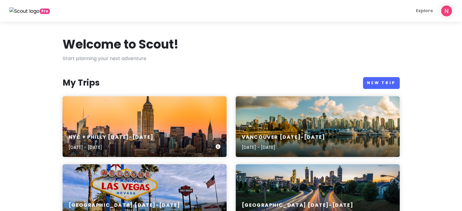
click at [147, 130] on div "NYC + Philly 1/15-1/19/26 Jan 15, 2026 - Jan 20, 2026" at bounding box center [145, 142] width 164 height 29
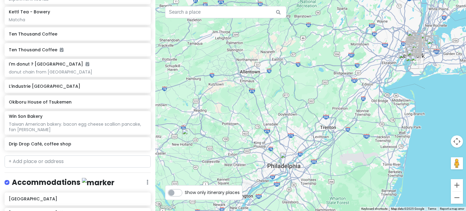
scroll to position [1093, 0]
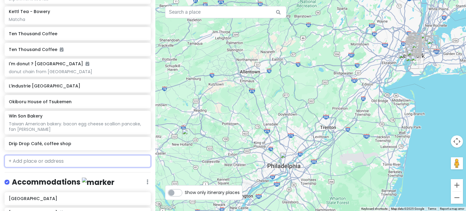
click at [39, 155] on input "text" at bounding box center [78, 161] width 146 height 12
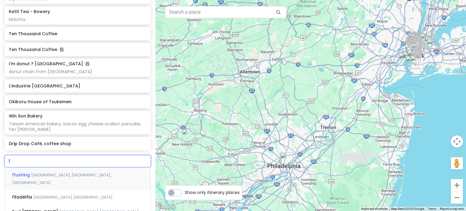
type input "f&"
click at [36, 172] on span "F&F Pizzeria" at bounding box center [25, 175] width 26 height 6
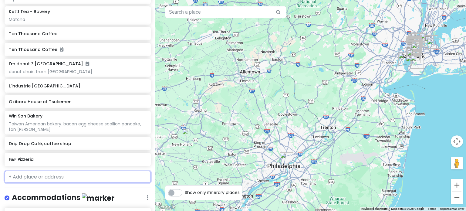
scroll to position [1108, 0]
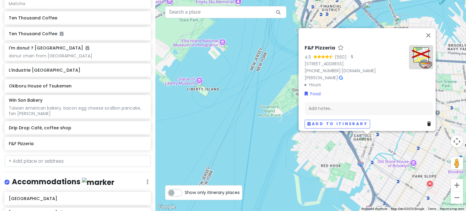
click at [385, 147] on div "F&F Pizzeria 4.5 (560) · 459 Court St, Brooklyn, NY 11231, USA (718) 407-6575 ·…" at bounding box center [310, 105] width 311 height 211
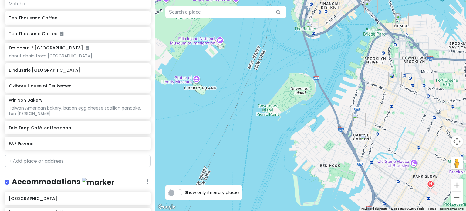
click at [363, 138] on img "F&F Pizzeria" at bounding box center [366, 140] width 13 height 13
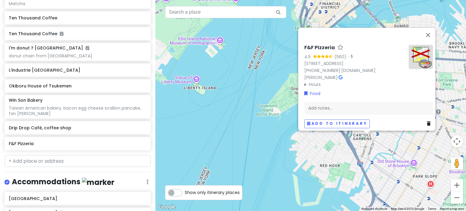
click at [342, 148] on div "F&F Pizzeria 4.5 (560) · 459 Court St, Brooklyn, NY 11231, USA (718) 407-6575 ·…" at bounding box center [310, 105] width 311 height 211
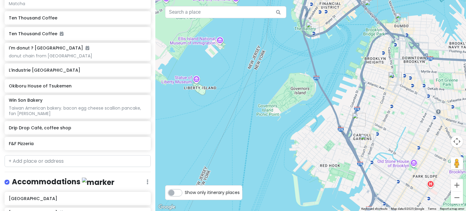
click at [356, 118] on img "Lucali" at bounding box center [358, 119] width 13 height 13
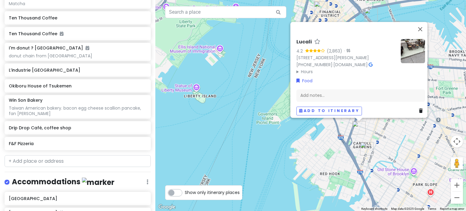
click at [379, 141] on div "Lucali 4.2 (2,863) · 575 Henry St, Brooklyn, NY 11231, USA (718) 858-4086 · www…" at bounding box center [310, 105] width 311 height 211
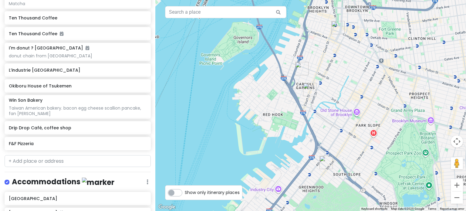
drag, startPoint x: 359, startPoint y: 109, endPoint x: 336, endPoint y: 90, distance: 30.0
click at [336, 90] on div at bounding box center [310, 105] width 311 height 211
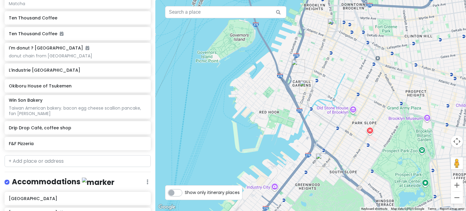
click at [303, 86] on img "F&F Pizzeria" at bounding box center [306, 86] width 13 height 13
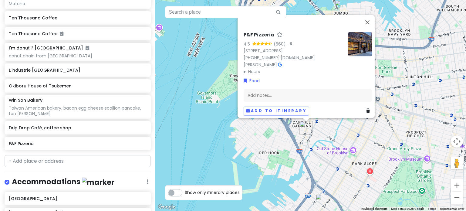
click at [357, 51] on img at bounding box center [360, 44] width 24 height 24
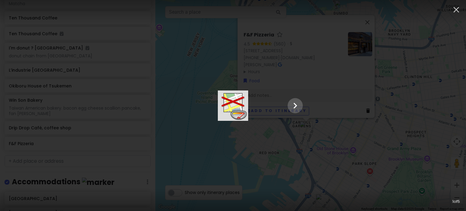
click at [309, 111] on div at bounding box center [233, 105] width 152 height 30
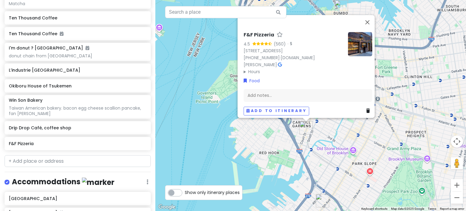
click at [354, 48] on img at bounding box center [360, 44] width 24 height 24
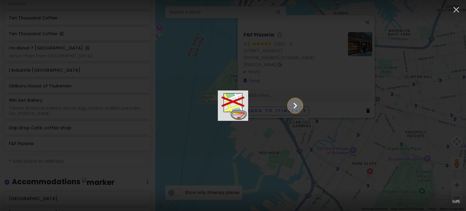
click at [301, 109] on icon "Show slide 2 of 5" at bounding box center [296, 105] width 12 height 15
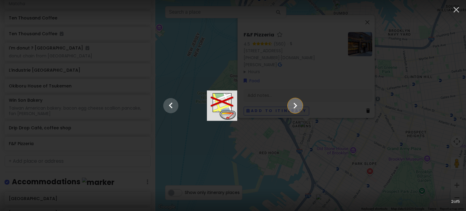
click at [301, 109] on icon "Show slide 3 of 5" at bounding box center [296, 105] width 12 height 15
click at [301, 109] on icon "Show slide 4 of 5" at bounding box center [296, 105] width 12 height 15
click at [301, 109] on icon "Show slide 5 of 5" at bounding box center [296, 105] width 12 height 15
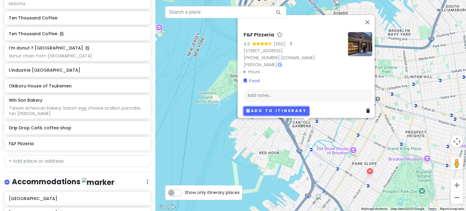
click at [272, 107] on button "Add to itinerary" at bounding box center [277, 111] width 66 height 9
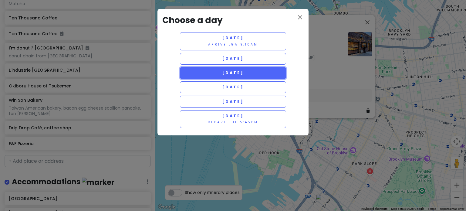
click at [237, 71] on span "Saturday 1/17" at bounding box center [233, 72] width 22 height 5
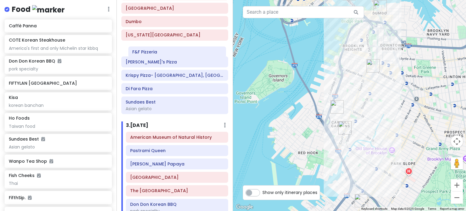
scroll to position [295, 0]
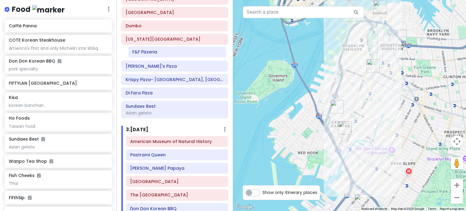
drag, startPoint x: 158, startPoint y: 198, endPoint x: 160, endPoint y: 53, distance: 145.1
click at [160, 53] on div "Itinerary × 1 . Thu 1/15 Edit Day Notes Delete Day Arrive LGA 9:10am Ten Thousa…" at bounding box center [175, 105] width 117 height 211
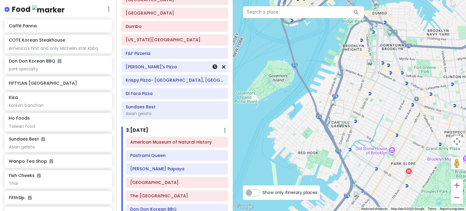
click at [147, 63] on div "[PERSON_NAME]'s Pizza" at bounding box center [175, 67] width 98 height 8
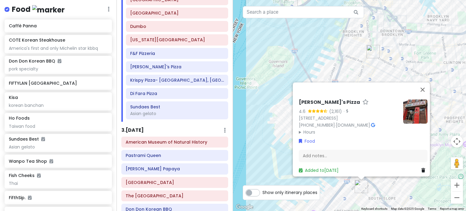
click at [385, 191] on div "Luigi's Pizza 4.6 (2,161) · 686 5th Ave, Brooklyn, NY 11215, USA (718) 499-3857…" at bounding box center [349, 105] width 233 height 211
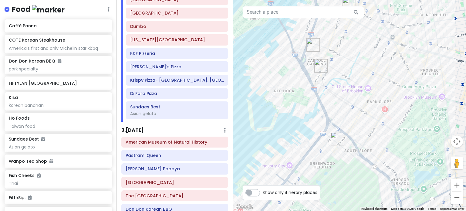
drag, startPoint x: 375, startPoint y: 167, endPoint x: 357, endPoint y: 182, distance: 23.3
click at [357, 182] on div at bounding box center [349, 105] width 233 height 211
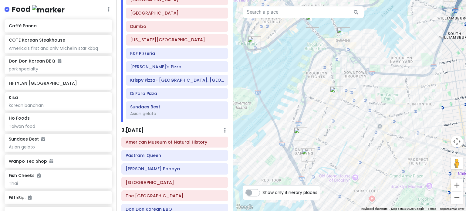
drag, startPoint x: 341, startPoint y: 119, endPoint x: 338, endPoint y: 128, distance: 9.4
click at [338, 128] on div at bounding box center [349, 105] width 233 height 211
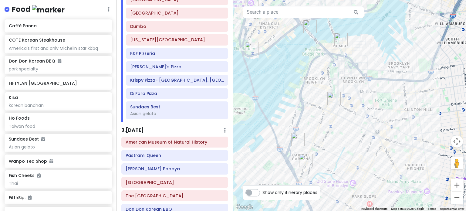
click at [334, 97] on img "New York Transit Museum" at bounding box center [333, 98] width 13 height 13
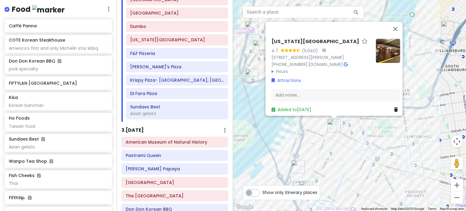
click at [338, 163] on div "New York Transit Museum 4.7 (5,940) · 99 Schermerhorn St, Brooklyn, NY 11201, U…" at bounding box center [349, 105] width 233 height 211
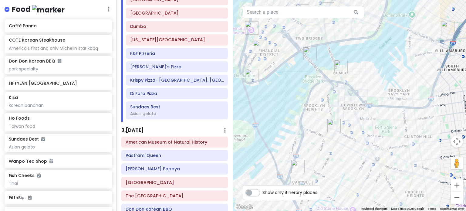
click at [341, 66] on img "Dumbo" at bounding box center [340, 66] width 13 height 13
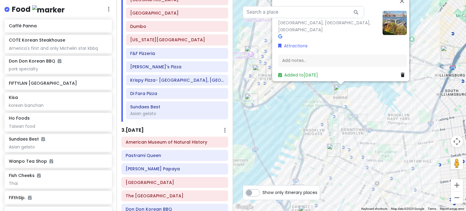
drag, startPoint x: 337, startPoint y: 173, endPoint x: 337, endPoint y: 72, distance: 100.8
click at [337, 144] on img "New York Transit Museum" at bounding box center [333, 150] width 13 height 13
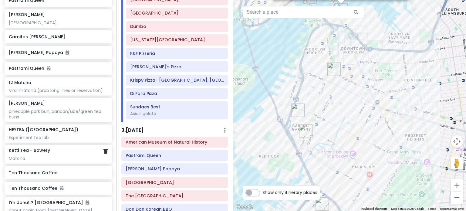
scroll to position [1139, 0]
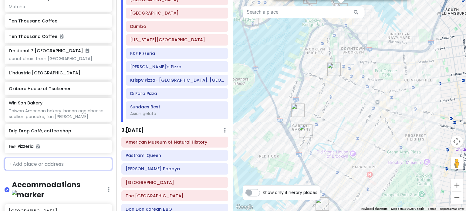
click at [26, 158] on input "text" at bounding box center [58, 164] width 107 height 12
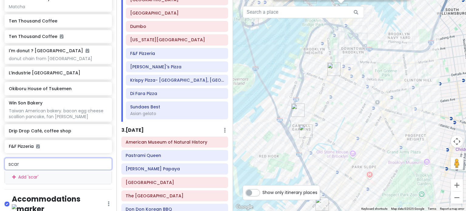
type input "scarr"
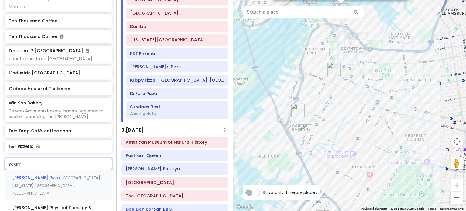
click at [28, 175] on span "[PERSON_NAME] Pizza" at bounding box center [36, 178] width 49 height 6
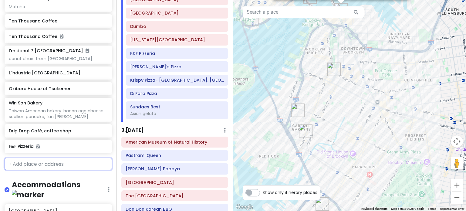
scroll to position [1154, 0]
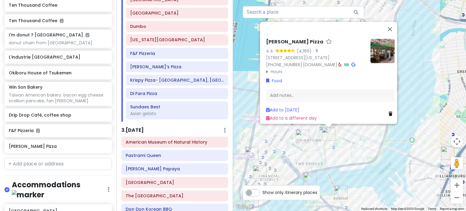
click at [351, 148] on div "Scarr's Pizza 4.4 (4,166) · 35 Orchard St, New York, NY 10002, USA (212) 334-34…" at bounding box center [349, 105] width 233 height 211
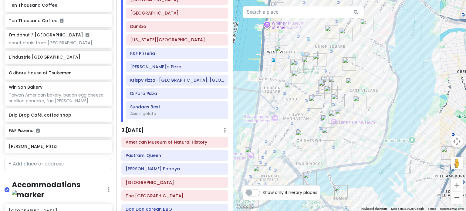
click at [328, 134] on img "Scarr's Pizza" at bounding box center [328, 133] width 13 height 13
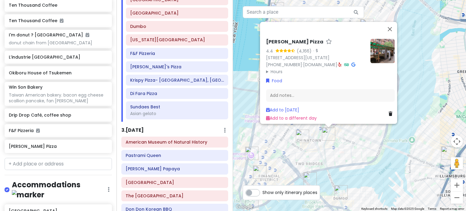
click at [374, 40] on img at bounding box center [383, 51] width 24 height 24
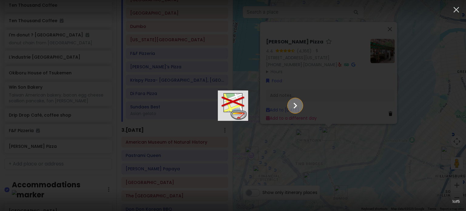
click at [301, 106] on icon "Show slide 2 of 5" at bounding box center [296, 105] width 12 height 15
click at [301, 106] on icon "Show slide 3 of 5" at bounding box center [296, 105] width 12 height 15
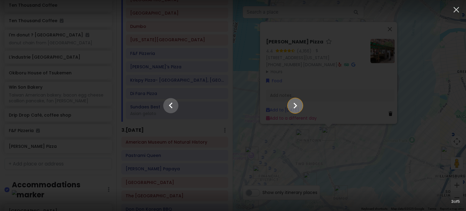
click at [301, 106] on icon "Show slide 4 of 5" at bounding box center [296, 105] width 12 height 15
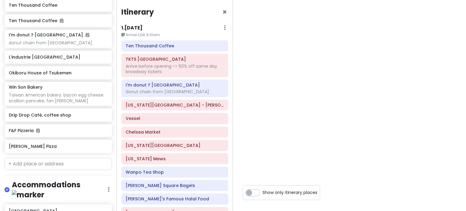
scroll to position [1160, 0]
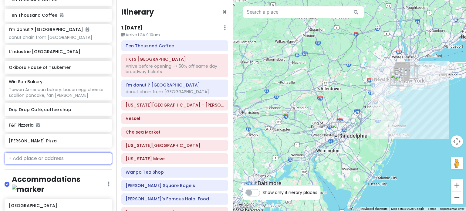
click at [52, 152] on input "text" at bounding box center [58, 158] width 107 height 12
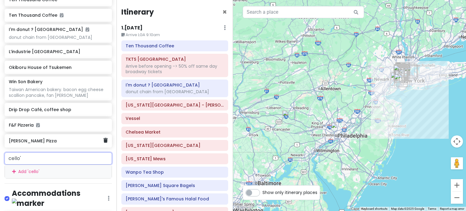
type input "cello's"
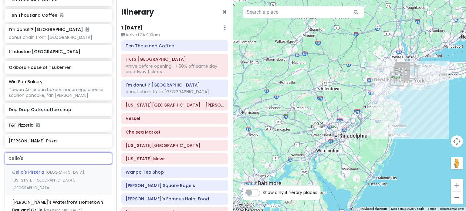
click at [32, 165] on div "Cello's Pizzeria Saint Marks Place, New York, NY, USA" at bounding box center [58, 180] width 107 height 30
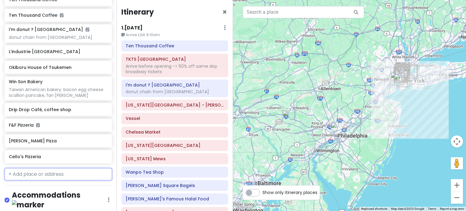
scroll to position [1176, 0]
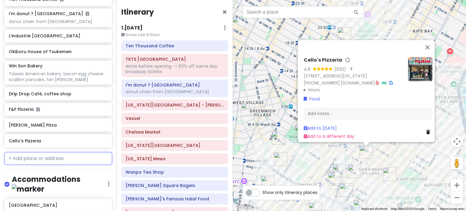
click at [66, 152] on input "text" at bounding box center [58, 158] width 107 height 12
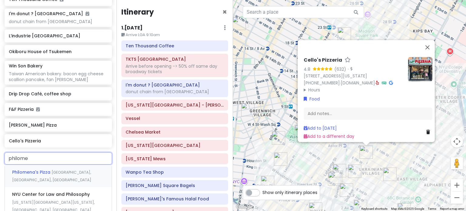
type input "philomen"
click at [39, 169] on span "Philomena's Pizza" at bounding box center [31, 172] width 39 height 6
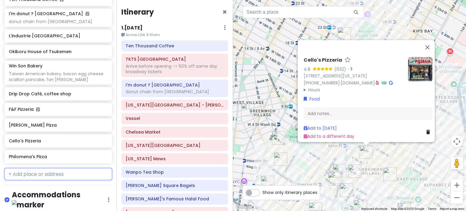
scroll to position [1191, 0]
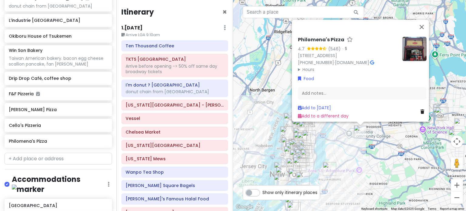
click at [352, 145] on div "Philomena's Pizza 4.7 (546) · 41-16 Queens Blvd, Sunnyside, NY 11104, USA (718)…" at bounding box center [349, 105] width 233 height 211
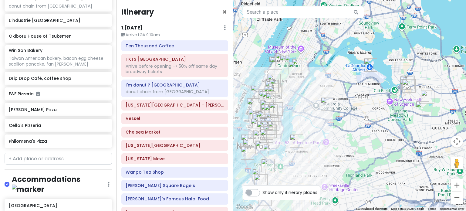
click at [329, 121] on div at bounding box center [349, 105] width 233 height 211
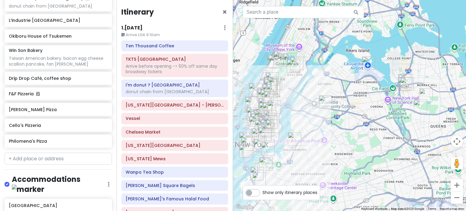
click at [324, 99] on img "Philomena's Pizza" at bounding box center [325, 101] width 13 height 13
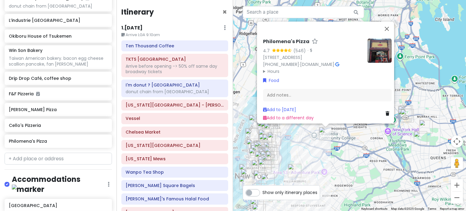
click at [386, 110] on link at bounding box center [389, 113] width 6 height 7
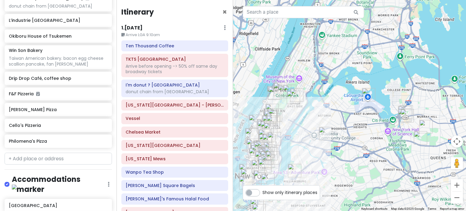
scroll to position [1176, 0]
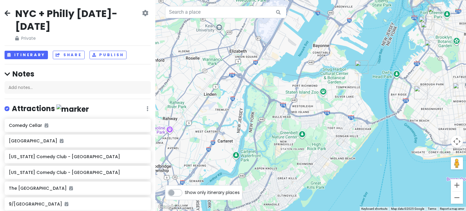
drag, startPoint x: 364, startPoint y: 82, endPoint x: 344, endPoint y: 107, distance: 32.6
click at [344, 107] on div at bounding box center [310, 105] width 311 height 211
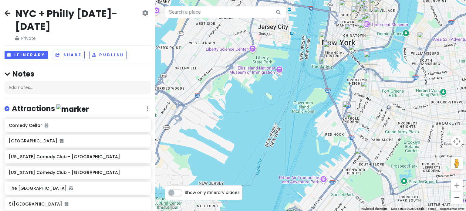
drag, startPoint x: 330, startPoint y: 88, endPoint x: 316, endPoint y: 122, distance: 36.7
click at [316, 121] on div at bounding box center [310, 105] width 311 height 211
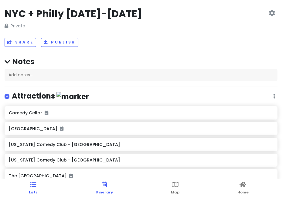
click at [104, 191] on span "Itinerary" at bounding box center [104, 191] width 17 height 5
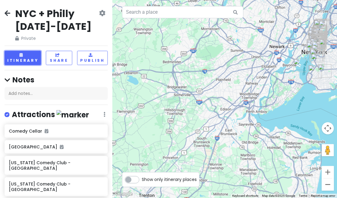
drag, startPoint x: 21, startPoint y: 58, endPoint x: 32, endPoint y: 60, distance: 10.9
click at [21, 58] on button "Itinerary" at bounding box center [23, 58] width 36 height 14
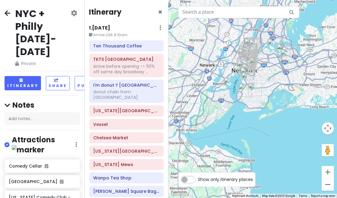
drag, startPoint x: 284, startPoint y: 92, endPoint x: 244, endPoint y: 80, distance: 41.9
click at [198, 107] on div at bounding box center [252, 99] width 168 height 198
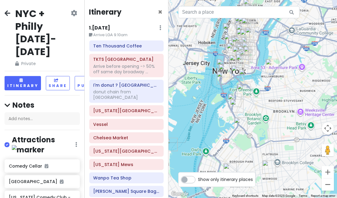
drag, startPoint x: 266, startPoint y: 56, endPoint x: 280, endPoint y: 89, distance: 36.7
click at [280, 89] on div at bounding box center [252, 99] width 168 height 198
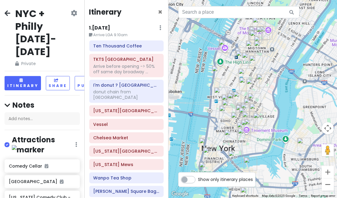
drag, startPoint x: 276, startPoint y: 80, endPoint x: 286, endPoint y: 80, distance: 10.3
click at [286, 80] on div at bounding box center [252, 99] width 168 height 198
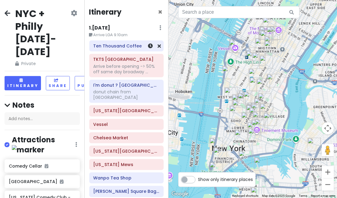
click at [127, 48] on h6 "Ten Thousand Coffee" at bounding box center [126, 45] width 66 height 5
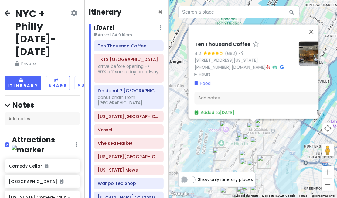
click at [199, 71] on summary "Hours" at bounding box center [244, 74] width 100 height 7
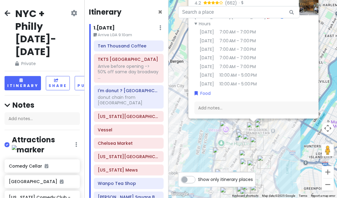
click at [190, 137] on div "Ten Thousand Coffee 4.2 (662) · [STREET_ADDRESS][US_STATE] [PHONE_NUMBER] · [DO…" at bounding box center [252, 99] width 168 height 198
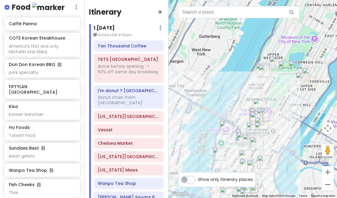
scroll to position [541, 0]
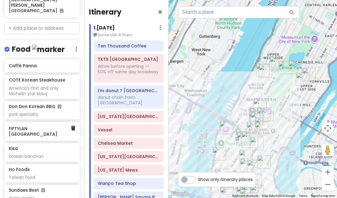
click at [40, 126] on h6 "FIFTYLAN [GEOGRAPHIC_DATA]" at bounding box center [40, 131] width 62 height 11
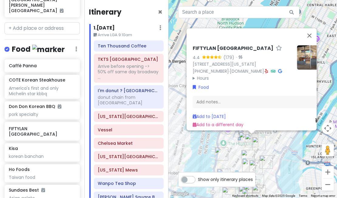
click at [324, 56] on div "FIFTYLAN KOREATOWN 4.4 (179) · [STREET_ADDRESS][US_STATE] [PHONE_NUMBER] · [DOM…" at bounding box center [252, 99] width 168 height 198
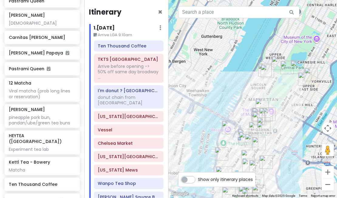
scroll to position [1090, 0]
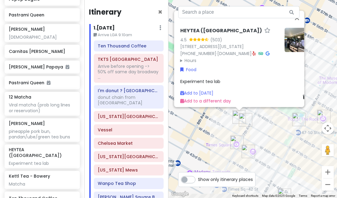
drag, startPoint x: 259, startPoint y: 156, endPoint x: 261, endPoint y: 129, distance: 27.0
click at [264, 131] on div "HEYTEA ([GEOGRAPHIC_DATA]) 4.5 (503) [STREET_ADDRESS][US_STATE] [PHONE_NUMBER] …" at bounding box center [252, 99] width 168 height 198
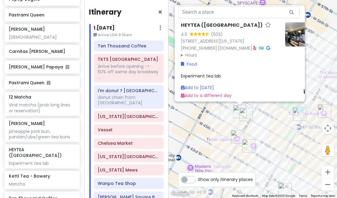
click at [244, 113] on img "TKTS Times Square" at bounding box center [245, 113] width 13 height 13
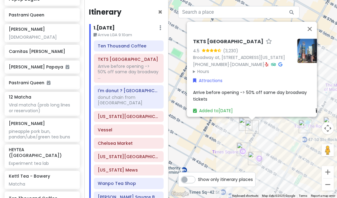
click at [252, 156] on img "I'm donut ? times square" at bounding box center [254, 157] width 13 height 13
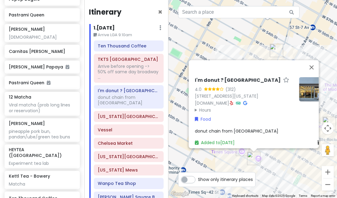
click at [279, 158] on div "I'm donut ? times square 4.0 (312) [STREET_ADDRESS][US_STATE] [DOMAIN_NAME] · H…" at bounding box center [252, 99] width 168 height 198
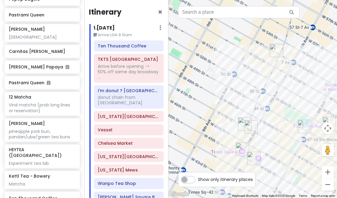
click at [237, 148] on img "Times Square" at bounding box center [242, 148] width 13 height 13
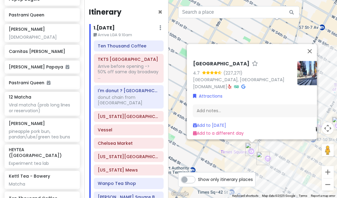
click at [291, 163] on div "[GEOGRAPHIC_DATA] 4.7 (227,271) [GEOGRAPHIC_DATA], [GEOGRAPHIC_DATA] [DOMAIN_NA…" at bounding box center [252, 99] width 168 height 198
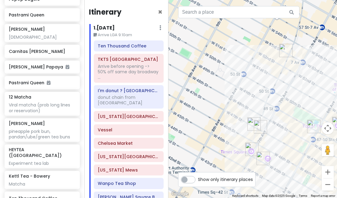
click at [259, 126] on img "TKTS Times Square" at bounding box center [260, 126] width 13 height 13
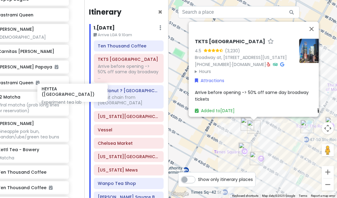
scroll to position [1090, 17]
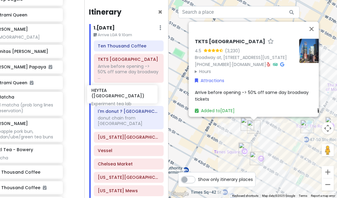
drag, startPoint x: 44, startPoint y: 90, endPoint x: 126, endPoint y: 97, distance: 82.8
click at [126, 97] on div "NYC + Philly [DATE]-[DATE] Private Change Dates Make a Copy Delete Trip Give Fe…" at bounding box center [168, 99] width 337 height 198
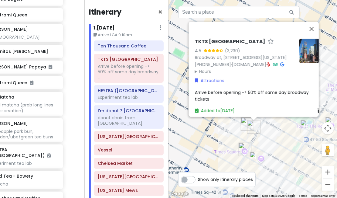
click at [254, 156] on img "I'm donut ? times square" at bounding box center [256, 157] width 13 height 13
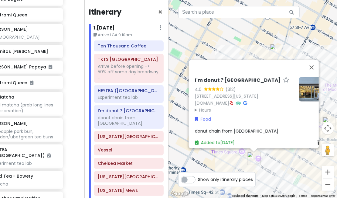
click at [272, 158] on div "I'm donut ? times square 4.0 (312) [STREET_ADDRESS][US_STATE] [DOMAIN_NAME] · H…" at bounding box center [252, 99] width 168 height 198
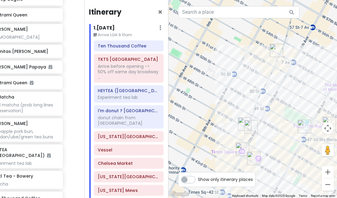
click at [246, 126] on img "TKTS Times Square" at bounding box center [250, 126] width 13 height 13
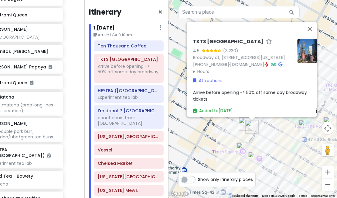
click at [225, 143] on div "[GEOGRAPHIC_DATA] 4.5 (3,230) [STREET_ADDRESS][US_STATE] [PHONE_NUMBER] · [DOMA…" at bounding box center [252, 99] width 168 height 198
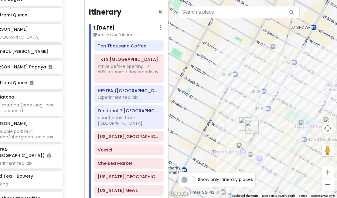
scroll to position [1090, 0]
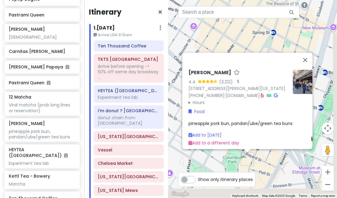
drag, startPoint x: 271, startPoint y: 158, endPoint x: 266, endPoint y: 120, distance: 38.3
click at [266, 120] on div "[PERSON_NAME] Wah 4.4 (3,212) · [STREET_ADDRESS][PERSON_NAME][US_STATE] [PHONE_…" at bounding box center [252, 99] width 168 height 198
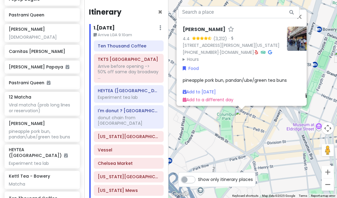
click at [266, 120] on div "[PERSON_NAME] Wah 4.4 (3,212) · [STREET_ADDRESS][PERSON_NAME][US_STATE] [PHONE_…" at bounding box center [252, 99] width 168 height 198
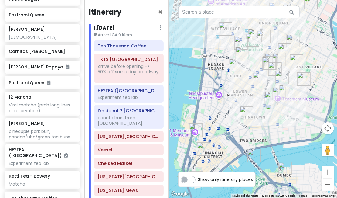
click at [244, 111] on img "Mei Lai Wah" at bounding box center [246, 112] width 13 height 13
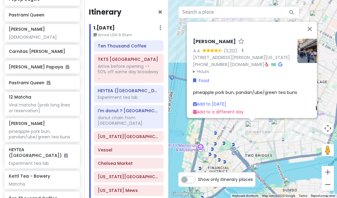
click at [218, 133] on div "[PERSON_NAME] Wah 4.4 (3,212) · [STREET_ADDRESS][PERSON_NAME][US_STATE] [PHONE_…" at bounding box center [252, 99] width 168 height 198
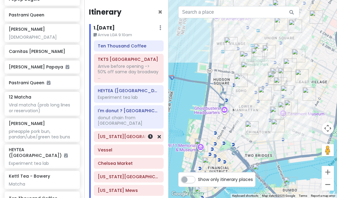
click at [124, 134] on h6 "[US_STATE][GEOGRAPHIC_DATA] - [PERSON_NAME][GEOGRAPHIC_DATA]" at bounding box center [129, 136] width 62 height 5
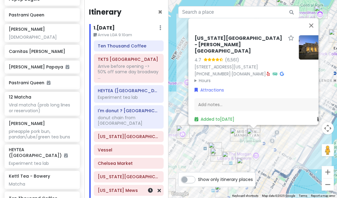
click at [115, 187] on h6 "[US_STATE] Mews" at bounding box center [129, 189] width 62 height 5
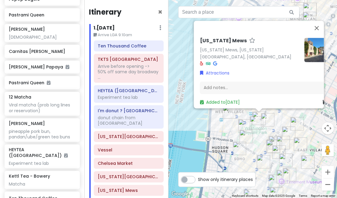
drag, startPoint x: 276, startPoint y: 168, endPoint x: 283, endPoint y: 114, distance: 55.3
click at [283, 115] on div "[US_STATE] Mews [US_STATE] Mews, [US_STATE][GEOGRAPHIC_DATA], [GEOGRAPHIC_DATA]…" at bounding box center [252, 99] width 168 height 198
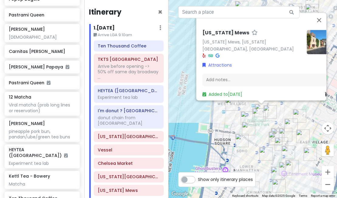
click at [249, 131] on img "Popup Bagels" at bounding box center [248, 128] width 13 height 13
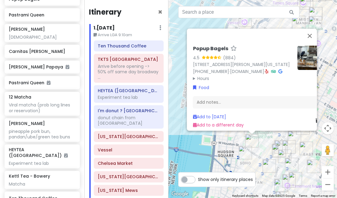
click at [246, 152] on img "Drip Drop Café, coffee shop" at bounding box center [245, 152] width 13 height 13
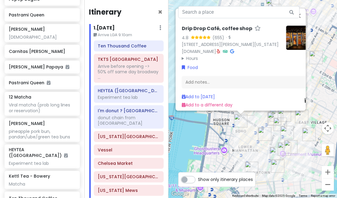
drag, startPoint x: 256, startPoint y: 164, endPoint x: 244, endPoint y: 130, distance: 34.9
click at [244, 130] on div "Drip Drop Café, coffee shop 4.8 (655) · [STREET_ADDRESS][PERSON_NAME][US_STATE]…" at bounding box center [252, 99] width 168 height 198
click at [264, 136] on img "FifthSip." at bounding box center [264, 133] width 13 height 13
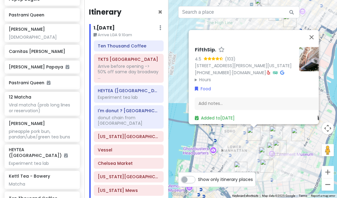
click at [228, 139] on div "FifthSip. 4.5 (103) [STREET_ADDRESS][PERSON_NAME][US_STATE] [PHONE_NUMBER] · [D…" at bounding box center [252, 99] width 168 height 198
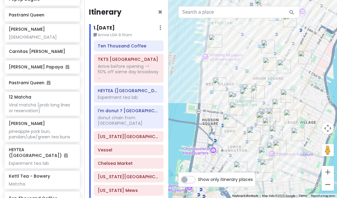
click at [226, 124] on img "Drip Drop Café, coffee shop" at bounding box center [229, 120] width 13 height 13
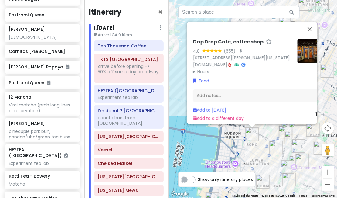
click at [278, 147] on img "FifthSip." at bounding box center [275, 147] width 13 height 13
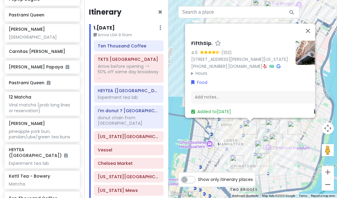
drag, startPoint x: 236, startPoint y: 149, endPoint x: 231, endPoint y: 125, distance: 24.4
click at [231, 125] on div "FifthSip. 4.5 (103) [STREET_ADDRESS][PERSON_NAME][US_STATE] [PHONE_NUMBER] · [D…" at bounding box center [252, 99] width 168 height 198
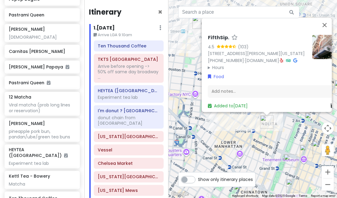
click at [231, 125] on div "FifthSip. 4.5 (103) [STREET_ADDRESS][PERSON_NAME][US_STATE] [PHONE_NUMBER] · [D…" at bounding box center [252, 99] width 168 height 198
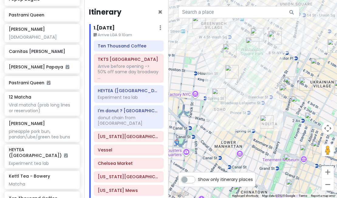
click at [220, 97] on img "Drip Drop Café, coffee shop" at bounding box center [218, 94] width 13 height 13
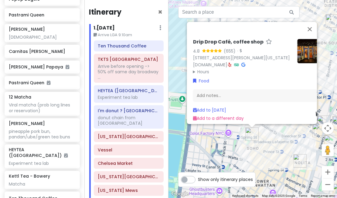
click at [240, 144] on div "Drip Drop Café, coffee shop 4.8 (655) · [STREET_ADDRESS][PERSON_NAME][US_STATE]…" at bounding box center [252, 99] width 168 height 198
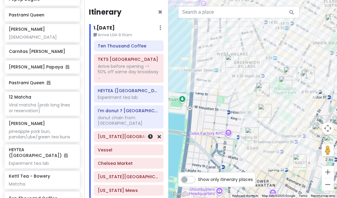
click at [117, 134] on h6 "[US_STATE][GEOGRAPHIC_DATA] - [PERSON_NAME][GEOGRAPHIC_DATA]" at bounding box center [129, 136] width 62 height 5
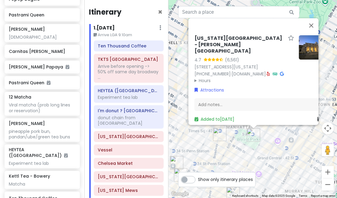
drag, startPoint x: 202, startPoint y: 154, endPoint x: 256, endPoint y: 129, distance: 59.9
click at [254, 130] on div "[US_STATE][GEOGRAPHIC_DATA] - [PERSON_NAME][GEOGRAPHIC_DATA] 4.7 (6,561) [STREE…" at bounding box center [252, 99] width 168 height 198
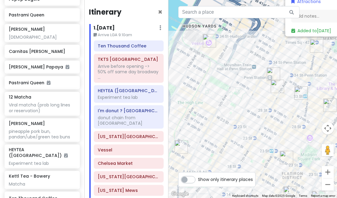
drag, startPoint x: 251, startPoint y: 120, endPoint x: 224, endPoint y: 98, distance: 34.5
click at [224, 98] on div "[US_STATE][GEOGRAPHIC_DATA] - [PERSON_NAME][GEOGRAPHIC_DATA] 4.7 (6,561) [STREE…" at bounding box center [252, 99] width 168 height 198
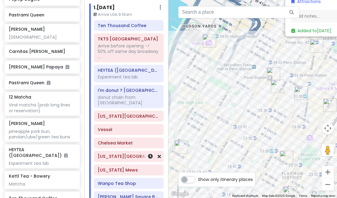
scroll to position [30, 0]
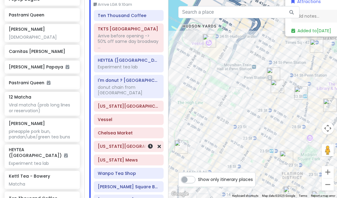
click at [123, 143] on h6 "[US_STATE][GEOGRAPHIC_DATA]" at bounding box center [129, 145] width 62 height 5
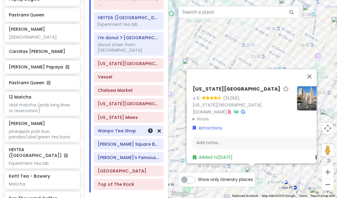
scroll to position [91, 0]
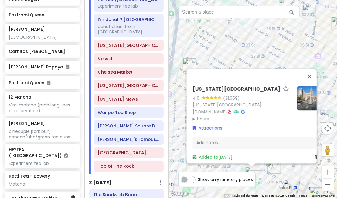
click at [24, 191] on div "Ten Thousand Coffee" at bounding box center [42, 197] width 75 height 13
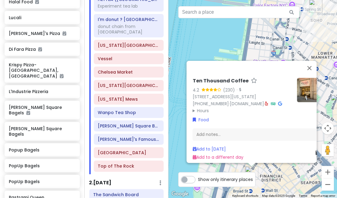
scroll to position [1090, 0]
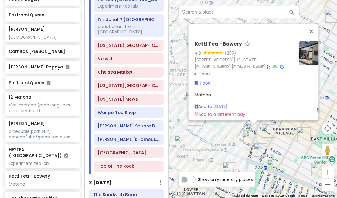
click at [286, 145] on div "Kettl Tea - Bowery 4.3 (255) [STREET_ADDRESS][US_STATE] [PHONE_NUMBER] · [DOMAI…" at bounding box center [252, 99] width 168 height 198
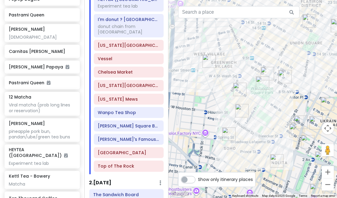
drag, startPoint x: 230, startPoint y: 120, endPoint x: 253, endPoint y: 116, distance: 23.5
click at [255, 115] on div at bounding box center [252, 99] width 168 height 198
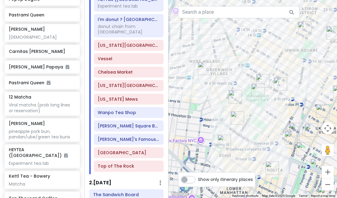
click at [293, 126] on img "Kettl Tea - Bowery" at bounding box center [296, 129] width 13 height 13
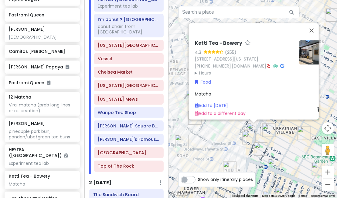
click at [308, 55] on img at bounding box center [311, 52] width 24 height 24
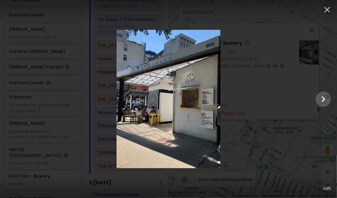
click at [328, 108] on div at bounding box center [168, 99] width 337 height 138
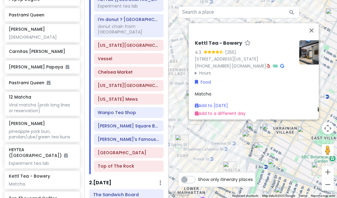
click at [327, 102] on div at bounding box center [168, 99] width 337 height 198
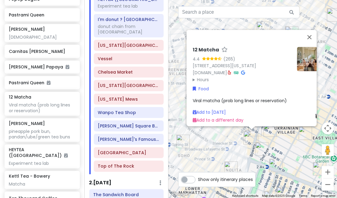
click at [300, 52] on img at bounding box center [309, 59] width 24 height 24
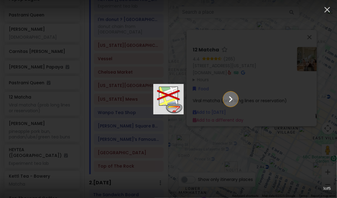
click at [233, 97] on icon "Show slide 2 of 5" at bounding box center [231, 99] width 4 height 6
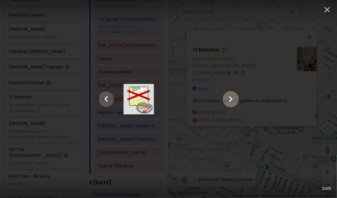
click at [233, 97] on icon "Show slide 3 of 5" at bounding box center [231, 99] width 4 height 6
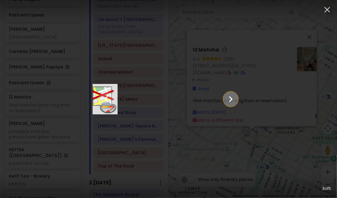
click at [233, 97] on icon "Show slide 4 of 5" at bounding box center [231, 99] width 4 height 6
click at [233, 97] on icon "Show slide 5 of 5" at bounding box center [231, 99] width 4 height 6
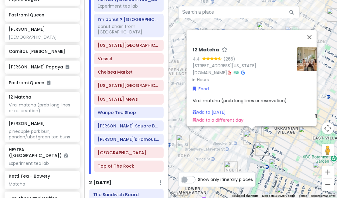
click at [295, 144] on div "12 Matcha 4.4 (265) [STREET_ADDRESS][US_STATE] [DOMAIN_NAME] · Hours [DATE] 8:3…" at bounding box center [252, 99] width 168 height 198
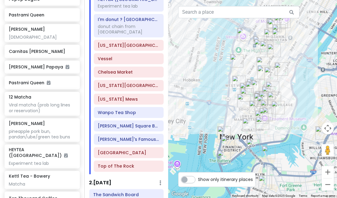
drag, startPoint x: 206, startPoint y: 77, endPoint x: 208, endPoint y: 57, distance: 20.2
click at [208, 57] on div at bounding box center [252, 99] width 168 height 198
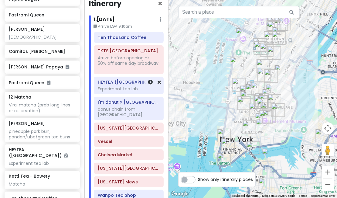
scroll to position [0, 0]
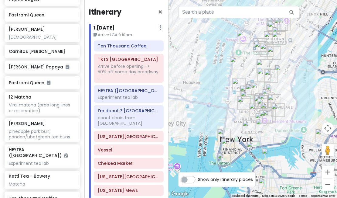
drag, startPoint x: 114, startPoint y: 60, endPoint x: 137, endPoint y: 28, distance: 39.6
click at [137, 28] on div "1 . [DATE] Edit Day Notes Delete Day" at bounding box center [129, 29] width 70 height 10
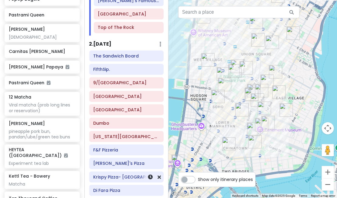
scroll to position [212, 0]
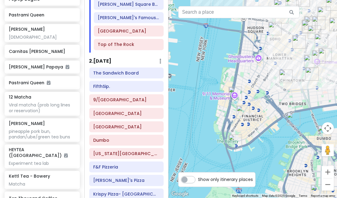
drag, startPoint x: 194, startPoint y: 150, endPoint x: 252, endPoint y: 84, distance: 87.3
click at [252, 84] on div at bounding box center [252, 99] width 168 height 198
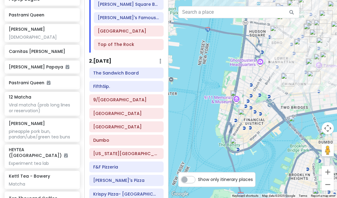
click at [237, 144] on img "Staten Island Ferry" at bounding box center [236, 144] width 13 height 13
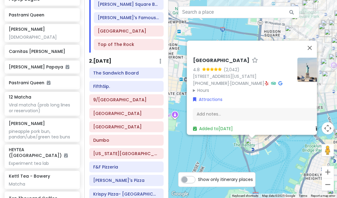
click at [226, 150] on div "[GEOGRAPHIC_DATA] 4.8 (2,042) [STREET_ADDRESS][US_STATE] [PHONE_NUMBER] · [DOMA…" at bounding box center [252, 99] width 168 height 198
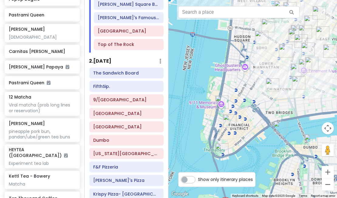
drag, startPoint x: 249, startPoint y: 97, endPoint x: 240, endPoint y: 99, distance: 8.7
click at [241, 99] on div at bounding box center [252, 99] width 168 height 198
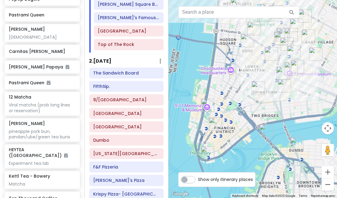
click at [214, 121] on img "Ten Thousand Coffee" at bounding box center [215, 123] width 13 height 13
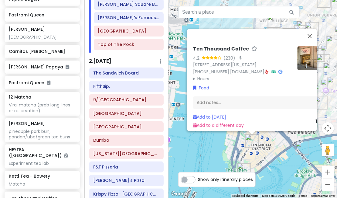
click at [199, 140] on div "Ten Thousand Coffee 4.2 (230) · [STREET_ADDRESS][US_STATE] [PHONE_NUMBER] · [DO…" at bounding box center [252, 99] width 168 height 198
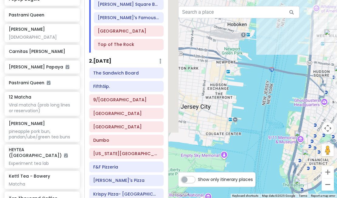
drag, startPoint x: 190, startPoint y: 81, endPoint x: 249, endPoint y: 96, distance: 61.5
click at [248, 96] on div at bounding box center [252, 99] width 168 height 198
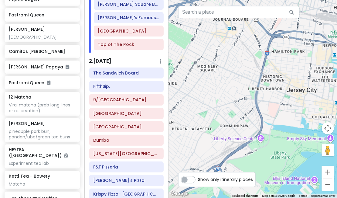
drag, startPoint x: 222, startPoint y: 95, endPoint x: 313, endPoint y: 76, distance: 93.1
click at [313, 76] on div at bounding box center [252, 99] width 168 height 198
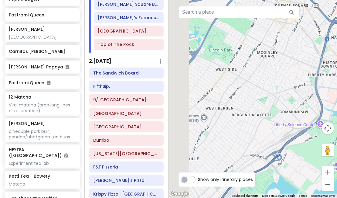
drag, startPoint x: 249, startPoint y: 96, endPoint x: 331, endPoint y: 68, distance: 87.0
click at [329, 70] on div at bounding box center [252, 99] width 168 height 198
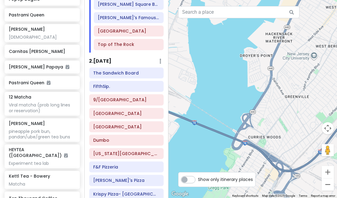
drag, startPoint x: 307, startPoint y: 75, endPoint x: 217, endPoint y: 74, distance: 90.1
click at [223, 75] on div at bounding box center [252, 99] width 168 height 198
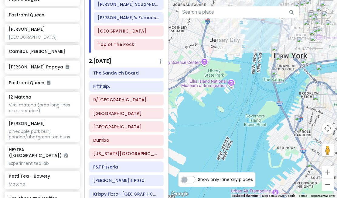
drag, startPoint x: 275, startPoint y: 68, endPoint x: 244, endPoint y: 88, distance: 36.9
click at [245, 88] on div at bounding box center [252, 99] width 168 height 198
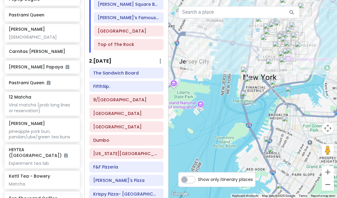
click at [198, 121] on div at bounding box center [252, 99] width 168 height 198
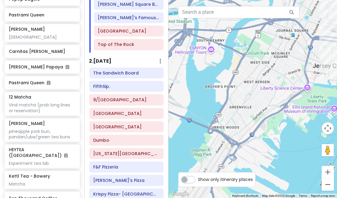
drag, startPoint x: 190, startPoint y: 130, endPoint x: 260, endPoint y: 129, distance: 70.1
click at [317, 127] on div at bounding box center [252, 99] width 168 height 198
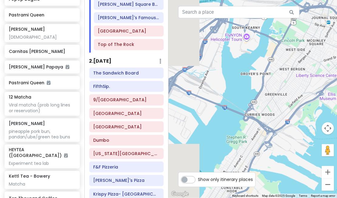
drag, startPoint x: 232, startPoint y: 126, endPoint x: 288, endPoint y: 124, distance: 56.2
click at [282, 124] on div at bounding box center [252, 99] width 168 height 198
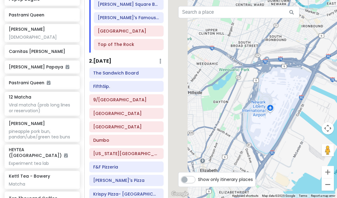
drag, startPoint x: 232, startPoint y: 125, endPoint x: 307, endPoint y: 118, distance: 75.6
click at [321, 119] on div at bounding box center [252, 99] width 168 height 198
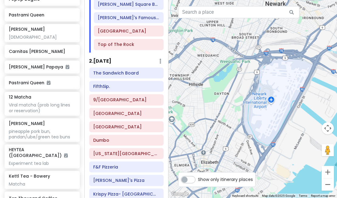
drag, startPoint x: 257, startPoint y: 111, endPoint x: 266, endPoint y: 112, distance: 9.1
click at [234, 111] on div at bounding box center [252, 99] width 168 height 198
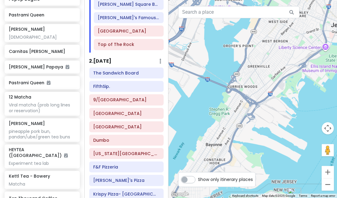
drag, startPoint x: 288, startPoint y: 105, endPoint x: 231, endPoint y: 110, distance: 57.6
click at [233, 110] on div at bounding box center [252, 99] width 168 height 198
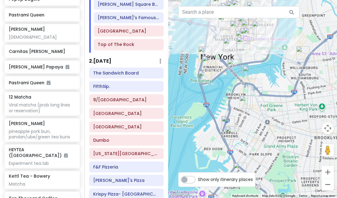
drag, startPoint x: 260, startPoint y: 63, endPoint x: 245, endPoint y: 131, distance: 69.8
click at [252, 108] on div at bounding box center [252, 99] width 168 height 198
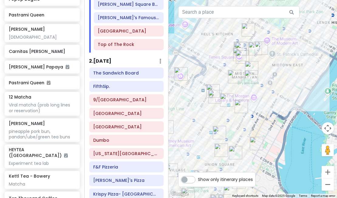
click at [234, 72] on img "Ten Thousand Coffee" at bounding box center [234, 76] width 13 height 13
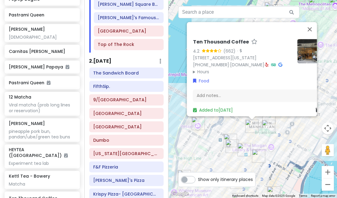
click at [274, 130] on img "New York Public Library - Stephen A. Schwarzman Building" at bounding box center [268, 126] width 13 height 13
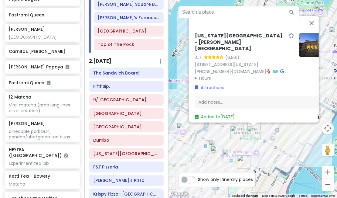
click at [262, 138] on div "[US_STATE][GEOGRAPHIC_DATA] - [PERSON_NAME][GEOGRAPHIC_DATA] 4.7 (6,561) [STREE…" at bounding box center [252, 99] width 168 height 198
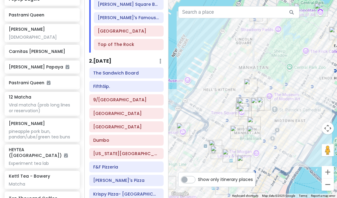
click at [254, 119] on img "Don Don Korean BBQ" at bounding box center [253, 123] width 13 height 13
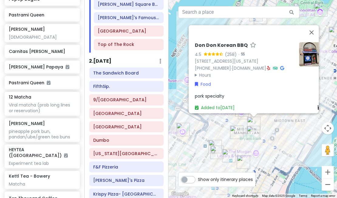
click at [244, 157] on img "Sundaes Best" at bounding box center [243, 161] width 13 height 13
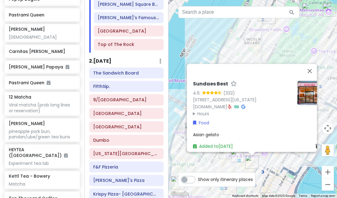
click at [232, 154] on img "FIFTYLAN KOREATOWN" at bounding box center [237, 155] width 13 height 13
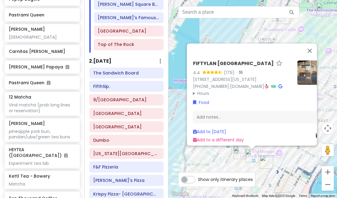
click at [240, 152] on img "PopUp Bagels" at bounding box center [239, 151] width 13 height 13
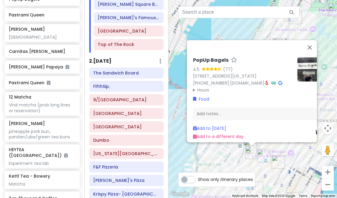
click at [238, 159] on div "PopUp Bagels 4.5 (77) [STREET_ADDRESS][US_STATE] [PHONE_NUMBER] · [DOMAIN_NAME]…" at bounding box center [252, 99] width 168 height 198
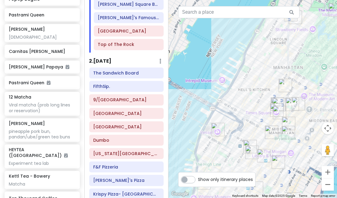
click at [195, 140] on div at bounding box center [252, 99] width 168 height 198
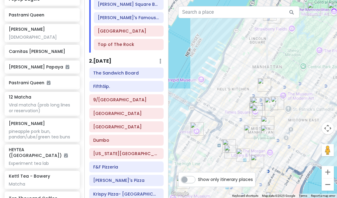
drag, startPoint x: 248, startPoint y: 95, endPoint x: 242, endPoint y: 94, distance: 6.1
click at [242, 94] on div at bounding box center [252, 99] width 168 height 198
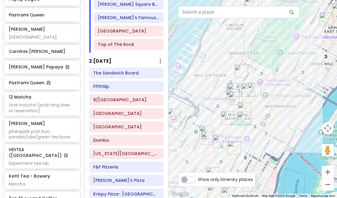
drag, startPoint x: 274, startPoint y: 75, endPoint x: 254, endPoint y: 61, distance: 24.4
click at [252, 61] on div at bounding box center [252, 99] width 168 height 198
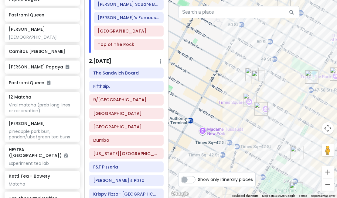
click at [258, 74] on img "TKTS Times Square" at bounding box center [258, 76] width 13 height 13
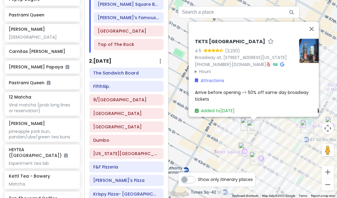
click at [241, 120] on img "HEYTEA (Times Square)" at bounding box center [247, 123] width 13 height 13
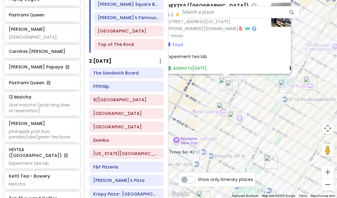
drag, startPoint x: 231, startPoint y: 141, endPoint x: 201, endPoint y: 93, distance: 56.1
click at [203, 97] on div "HEYTEA ([GEOGRAPHIC_DATA]) 4.5 (503) [STREET_ADDRESS][US_STATE] [PHONE_NUMBER] …" at bounding box center [252, 99] width 168 height 198
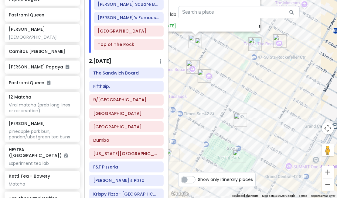
drag, startPoint x: 218, startPoint y: 69, endPoint x: 232, endPoint y: 86, distance: 22.6
click at [237, 91] on div "HEYTEA ([GEOGRAPHIC_DATA]) 4.5 (503) [STREET_ADDRESS][US_STATE] [PHONE_NUMBER] …" at bounding box center [252, 99] width 168 height 198
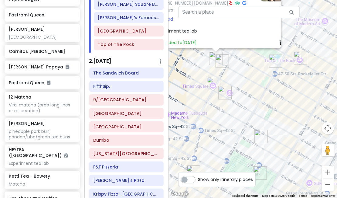
click at [215, 62] on img "HEYTEA (Times Square)" at bounding box center [215, 58] width 13 height 13
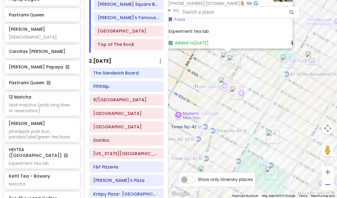
drag, startPoint x: 193, startPoint y: 82, endPoint x: 206, endPoint y: 76, distance: 14.4
click at [203, 79] on div "HEYTEA ([GEOGRAPHIC_DATA]) 4.5 (503) [STREET_ADDRESS][US_STATE] [PHONE_NUMBER] …" at bounding box center [252, 99] width 168 height 198
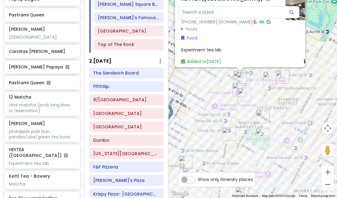
drag, startPoint x: 231, startPoint y: 149, endPoint x: 249, endPoint y: 124, distance: 30.9
click at [249, 124] on div "HEYTEA ([GEOGRAPHIC_DATA]) 4.5 (503) [STREET_ADDRESS][US_STATE] [PHONE_NUMBER] …" at bounding box center [252, 99] width 168 height 198
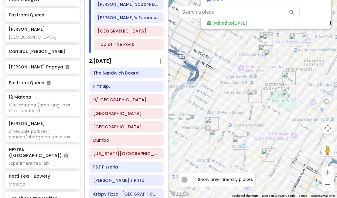
click at [255, 94] on img "Ten Thousand Coffee" at bounding box center [254, 95] width 13 height 13
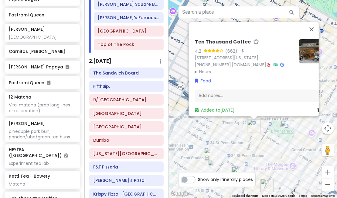
click at [283, 150] on div "Ten Thousand Coffee 4.2 (662) · [STREET_ADDRESS][US_STATE] [PHONE_NUMBER] · [DO…" at bounding box center [252, 99] width 168 height 198
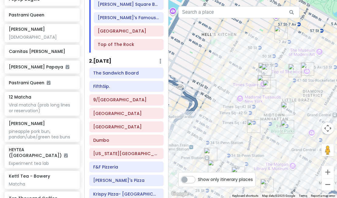
click at [285, 108] on img "Don Don Korean BBQ" at bounding box center [287, 108] width 13 height 13
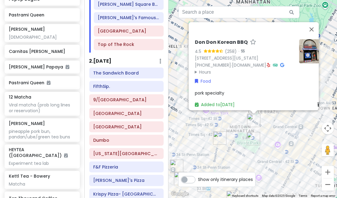
click at [282, 135] on div "Don Don Korean BBQ 4.5 (258) · [STREET_ADDRESS][US_STATE] [PHONE_NUMBER] · [DOM…" at bounding box center [252, 99] width 168 height 198
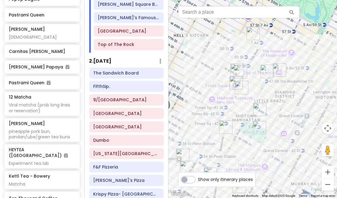
drag, startPoint x: 234, startPoint y: 132, endPoint x: 255, endPoint y: 85, distance: 51.5
click at [255, 85] on div at bounding box center [252, 99] width 168 height 198
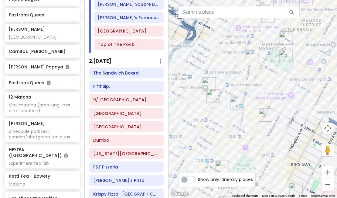
click at [238, 101] on img "FIFTYLAN KOREATOWN" at bounding box center [236, 102] width 13 height 13
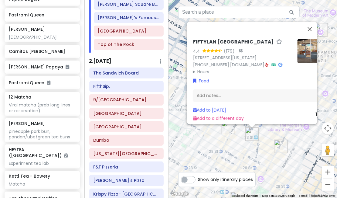
click at [276, 142] on img "Sundaes Best" at bounding box center [280, 145] width 13 height 13
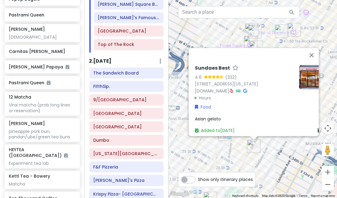
click at [203, 155] on div "Sundaes Best 4.6 (332) [STREET_ADDRESS][US_STATE] [DOMAIN_NAME] · Hours [DATE] …" at bounding box center [252, 99] width 168 height 198
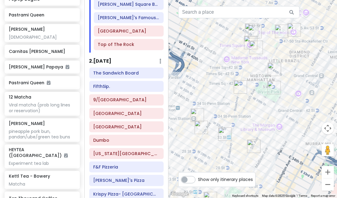
click at [198, 125] on img "PopUp Bagels" at bounding box center [201, 126] width 13 height 13
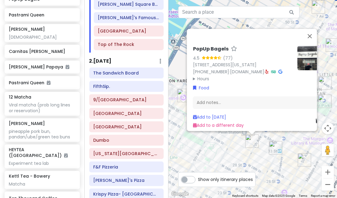
click at [194, 147] on div "PopUp Bagels 4.5 (77) [STREET_ADDRESS][US_STATE] [PHONE_NUMBER] · [DOMAIN_NAME]…" at bounding box center [252, 99] width 168 height 198
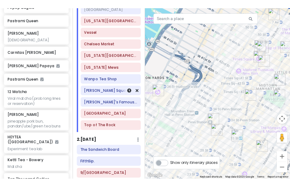
scroll to position [243, 0]
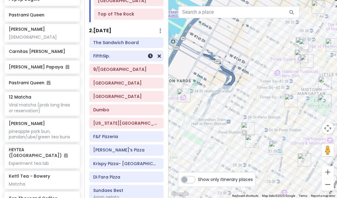
click at [129, 52] on div "FifthSip." at bounding box center [126, 56] width 66 height 8
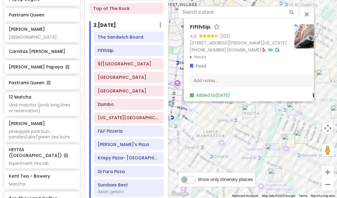
drag, startPoint x: 268, startPoint y: 141, endPoint x: 268, endPoint y: 80, distance: 61.6
click at [268, 81] on div "FifthSip. 4.5 (103) [STREET_ADDRESS][PERSON_NAME][US_STATE] [PHONE_NUMBER] · [D…" at bounding box center [252, 99] width 168 height 198
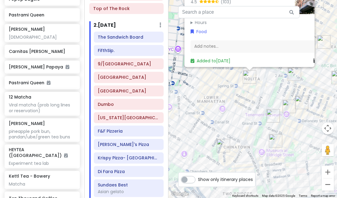
click at [244, 121] on div "FifthSip. 4.5 (103) [STREET_ADDRESS][PERSON_NAME][US_STATE] [PHONE_NUMBER] · [D…" at bounding box center [252, 99] width 168 height 198
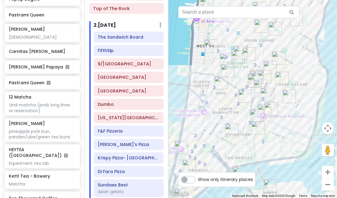
drag, startPoint x: 200, startPoint y: 100, endPoint x: 231, endPoint y: 74, distance: 40.4
click at [229, 76] on div at bounding box center [252, 99] width 168 height 198
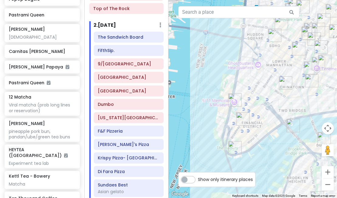
click at [295, 52] on img "FifthSip." at bounding box center [298, 48] width 13 height 13
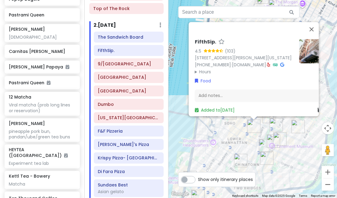
click at [260, 145] on img "The Sandwich Board" at bounding box center [265, 145] width 13 height 13
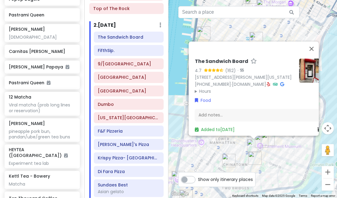
click at [279, 156] on div "The Sandwich Board 4.7 (162) · [STREET_ADDRESS][PERSON_NAME][US_STATE] [PHONE_N…" at bounding box center [252, 99] width 168 height 198
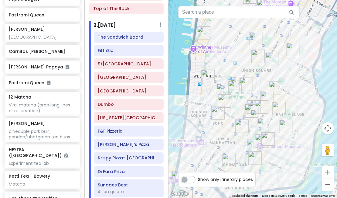
click at [252, 144] on img "The Sandwich Board" at bounding box center [253, 145] width 13 height 13
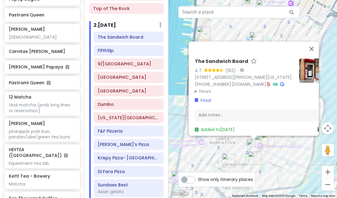
click at [233, 149] on div "The Sandwich Board 4.7 (162) · [STREET_ADDRESS][PERSON_NAME][US_STATE] [PHONE_N…" at bounding box center [252, 99] width 168 height 198
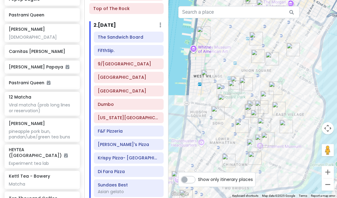
click at [240, 125] on img "FifthSip." at bounding box center [241, 125] width 13 height 13
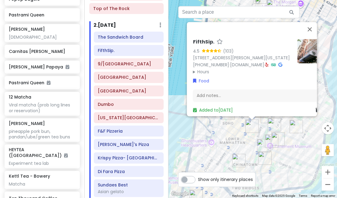
click at [303, 53] on img at bounding box center [309, 51] width 24 height 24
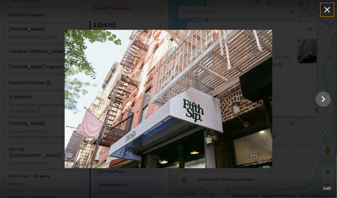
click at [325, 12] on icon "button" at bounding box center [327, 10] width 6 height 6
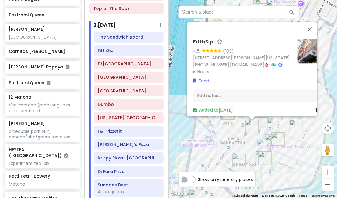
click at [197, 68] on summary "Hours" at bounding box center [243, 71] width 100 height 7
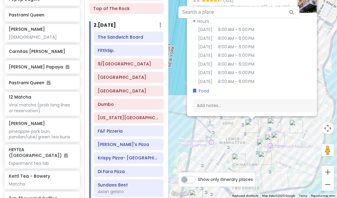
click at [229, 131] on div "FifthSip. 4.5 (103) [STREET_ADDRESS][PERSON_NAME][US_STATE] [PHONE_NUMBER] · [D…" at bounding box center [252, 99] width 168 height 198
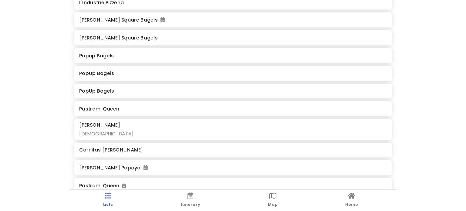
scroll to position [756, 0]
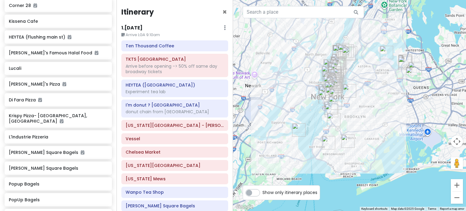
drag, startPoint x: 370, startPoint y: 103, endPoint x: 370, endPoint y: 109, distance: 6.1
click at [370, 109] on div at bounding box center [349, 105] width 233 height 211
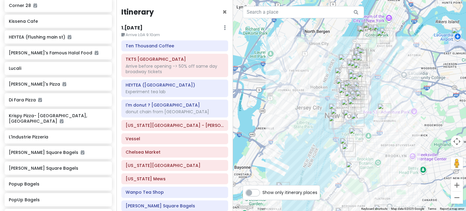
drag, startPoint x: 345, startPoint y: 108, endPoint x: 406, endPoint y: 106, distance: 60.7
click at [402, 107] on div at bounding box center [349, 105] width 233 height 211
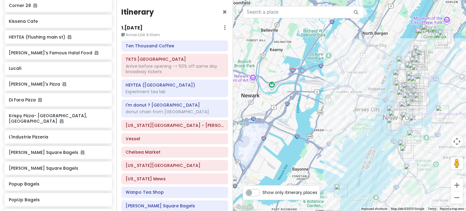
drag, startPoint x: 433, startPoint y: 110, endPoint x: 403, endPoint y: 109, distance: 30.4
click at [404, 109] on div at bounding box center [349, 105] width 233 height 211
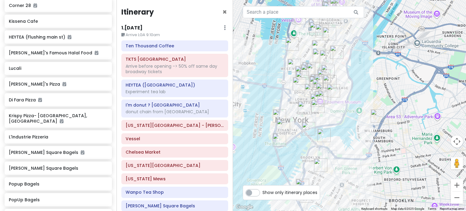
click at [300, 107] on img "Mei Lai Wah" at bounding box center [304, 107] width 13 height 13
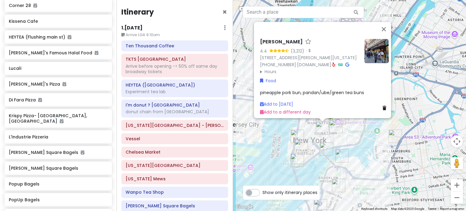
click at [302, 141] on img "Ten Thousand Coffee" at bounding box center [301, 145] width 13 height 13
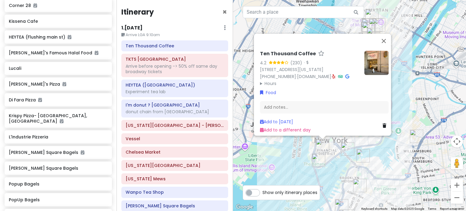
click at [303, 159] on div "Ten Thousand Coffee 4.2 (230) · [STREET_ADDRESS][US_STATE] [PHONE_NUMBER] · [DO…" at bounding box center [349, 105] width 233 height 211
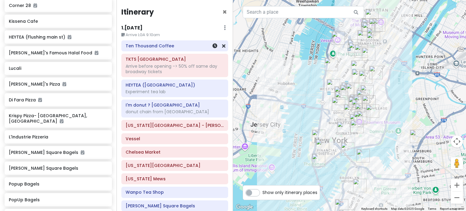
click at [155, 48] on h6 "Ten Thousand Coffee" at bounding box center [175, 45] width 98 height 5
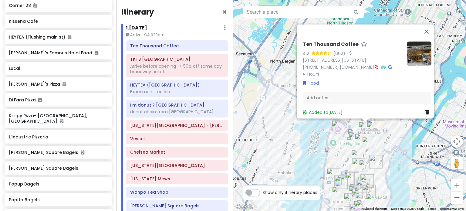
click at [272, 102] on div "Ten Thousand Coffee 4.2 (662) · [STREET_ADDRESS][US_STATE] [PHONE_NUMBER] · [DO…" at bounding box center [349, 105] width 233 height 211
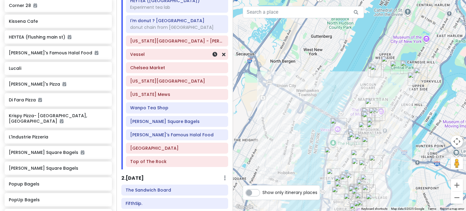
scroll to position [91, 0]
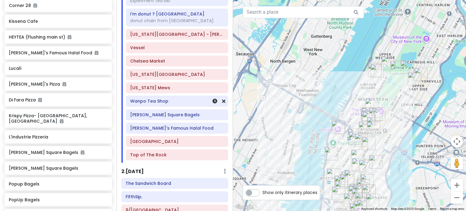
click at [169, 102] on h6 "Wanpo Tea Shop" at bounding box center [177, 100] width 94 height 5
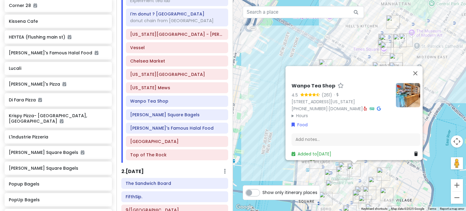
drag, startPoint x: 367, startPoint y: 160, endPoint x: 368, endPoint y: 137, distance: 22.5
click at [368, 137] on div "Wanpo Tea Shop 4.5 (261) · [STREET_ADDRESS][US_STATE] [PHONE_NUMBER] · [DOMAIN_…" at bounding box center [349, 105] width 233 height 211
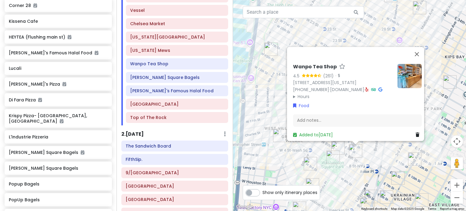
scroll to position [243, 0]
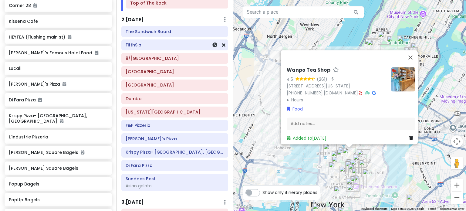
click at [170, 47] on div "FifthSip." at bounding box center [175, 45] width 98 height 8
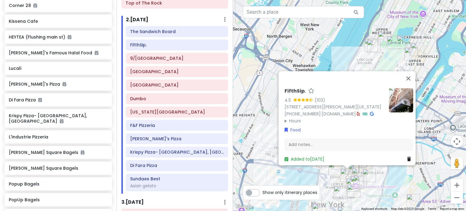
click at [400, 91] on img at bounding box center [401, 100] width 24 height 24
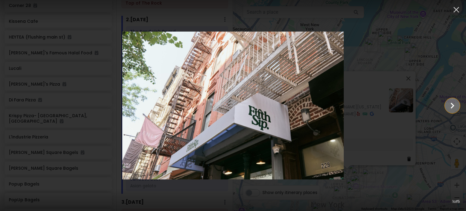
click at [448, 103] on icon "Show slide 2 of 5" at bounding box center [453, 105] width 12 height 15
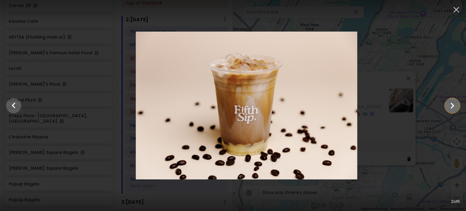
click at [448, 103] on icon "Show slide 3 of 5" at bounding box center [453, 105] width 12 height 15
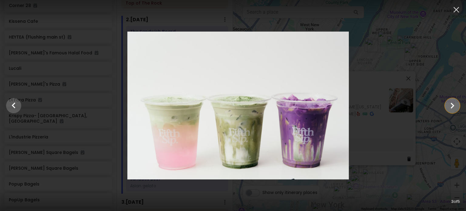
click at [448, 103] on icon "Show slide 4 of 5" at bounding box center [453, 105] width 12 height 15
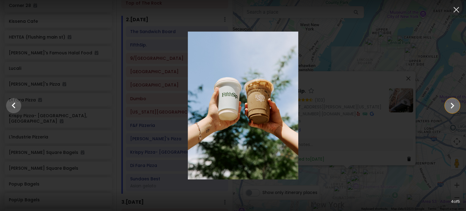
click at [448, 103] on icon "Show slide 5 of 5" at bounding box center [453, 105] width 12 height 15
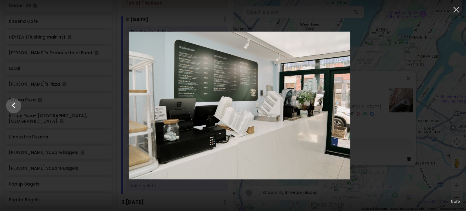
click at [448, 103] on div at bounding box center [239, 106] width 466 height 148
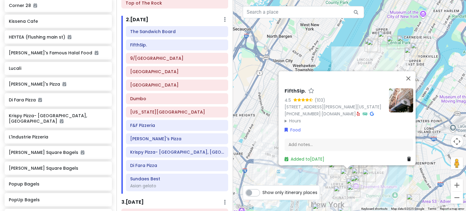
click at [443, 105] on div "FifthSip. 4.5 (103) [STREET_ADDRESS][PERSON_NAME][US_STATE] [PHONE_NUMBER] · [D…" at bounding box center [349, 105] width 233 height 211
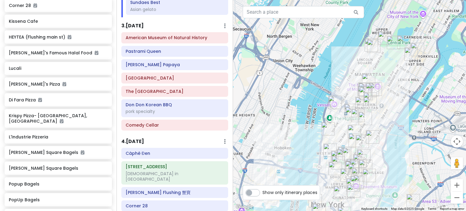
scroll to position [395, 0]
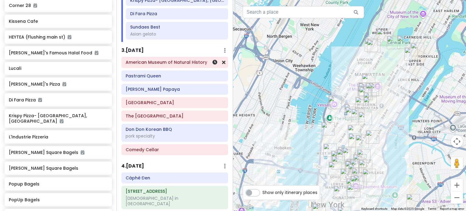
click at [185, 59] on h6 "American Museum of Natural History" at bounding box center [175, 61] width 98 height 5
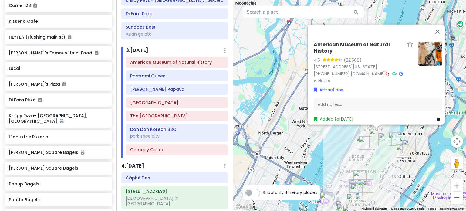
drag, startPoint x: 347, startPoint y: 150, endPoint x: 351, endPoint y: 108, distance: 42.1
click at [351, 108] on div "American Museum of Natural History 4.5 (22,568) [STREET_ADDRESS][US_STATE] [PHO…" at bounding box center [349, 105] width 233 height 211
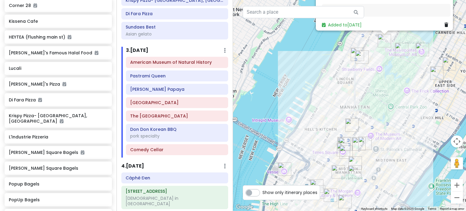
click at [350, 127] on img "Broadway Theatre" at bounding box center [351, 124] width 13 height 13
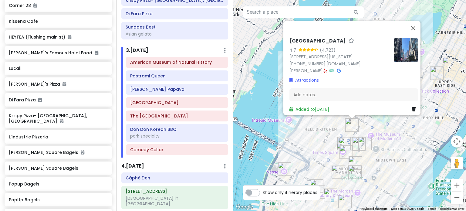
click at [359, 145] on img "Adel's Famous Halal Food" at bounding box center [358, 143] width 13 height 13
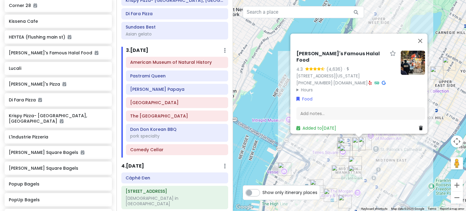
click at [349, 150] on img "I'm donut ? times square" at bounding box center [346, 151] width 13 height 13
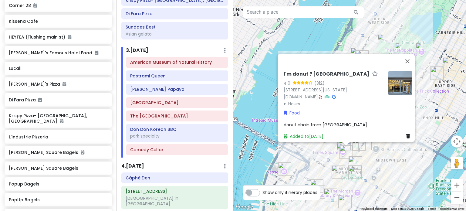
click at [379, 161] on div "I'm donut ? times square 4.0 (312) [STREET_ADDRESS][US_STATE] [DOMAIN_NAME] · H…" at bounding box center [349, 105] width 233 height 211
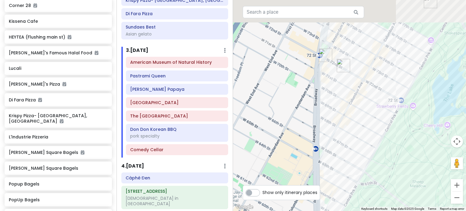
drag, startPoint x: 371, startPoint y: 49, endPoint x: 342, endPoint y: 108, distance: 65.6
click at [345, 104] on div at bounding box center [349, 105] width 233 height 211
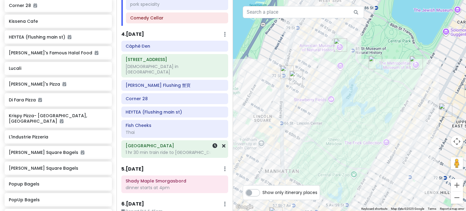
scroll to position [525, 0]
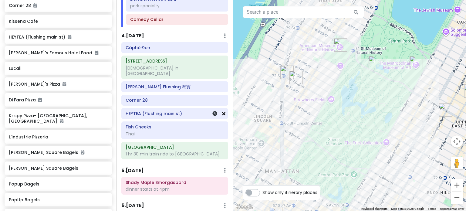
click at [222, 111] on icon at bounding box center [223, 113] width 3 height 5
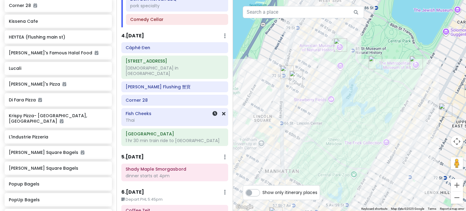
click at [157, 111] on h6 "Fish Cheeks" at bounding box center [175, 113] width 98 height 5
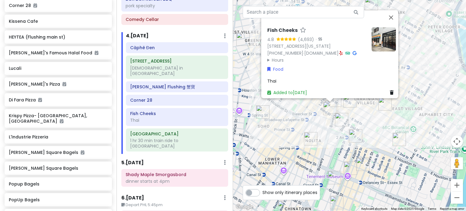
drag, startPoint x: 337, startPoint y: 188, endPoint x: 345, endPoint y: 111, distance: 78.1
click at [345, 111] on div "Fish Cheeks 4.8 (4,693) · [STREET_ADDRESS][US_STATE] [PHONE_NUMBER] · [DOMAIN_N…" at bounding box center [349, 105] width 233 height 211
click at [317, 124] on div "Fish Cheeks 4.8 (4,693) · [STREET_ADDRESS][US_STATE] [PHONE_NUMBER] · [DOMAIN_N…" at bounding box center [349, 105] width 233 height 211
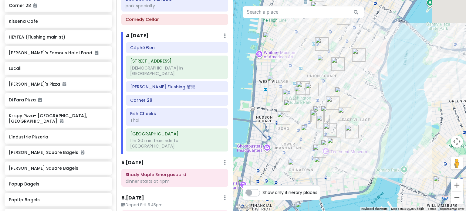
drag, startPoint x: 333, startPoint y: 52, endPoint x: 323, endPoint y: 93, distance: 42.2
click at [323, 91] on div at bounding box center [349, 105] width 233 height 211
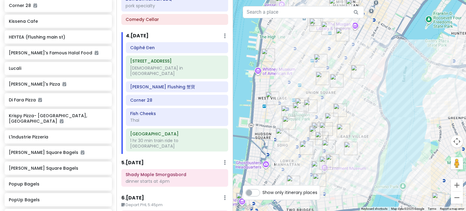
click at [299, 109] on img "Washington Square Park" at bounding box center [299, 109] width 13 height 13
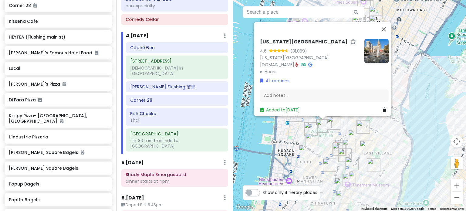
click at [363, 131] on img "Tompkins Square Bagels" at bounding box center [363, 126] width 13 height 13
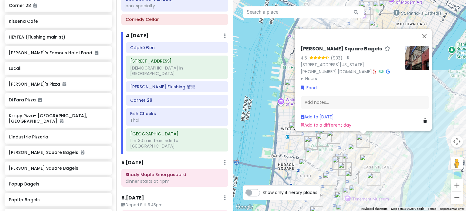
click at [347, 146] on div "[PERSON_NAME] Square Bagels 4.5 (933) · [STREET_ADDRESS][US_STATE] [PHONE_NUMBE…" at bounding box center [349, 105] width 233 height 211
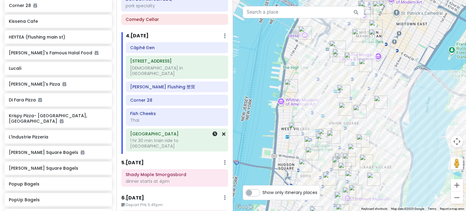
click at [198, 131] on h6 "[GEOGRAPHIC_DATA]" at bounding box center [177, 133] width 94 height 5
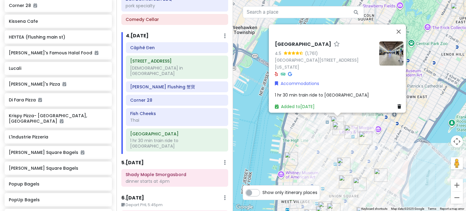
drag, startPoint x: 322, startPoint y: 137, endPoint x: 334, endPoint y: 135, distance: 12.6
click at [323, 137] on div "[GEOGRAPHIC_DATA] 4.5 (1,761) [STREET_ADDRESS][US_STATE] Accommodations 1 hr 30…" at bounding box center [349, 105] width 233 height 211
click at [337, 131] on img "PopUp Bagels" at bounding box center [339, 128] width 13 height 13
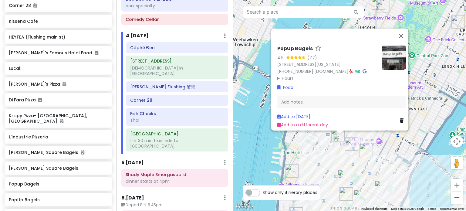
click at [348, 136] on div "PopUp Bagels 4.5 (77) [STREET_ADDRESS][US_STATE] [PHONE_NUMBER] · [DOMAIN_NAME]…" at bounding box center [349, 105] width 233 height 211
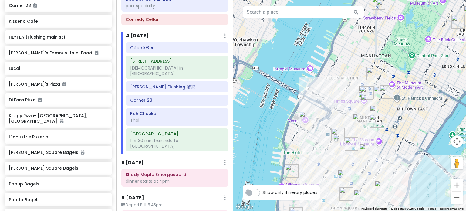
click at [351, 143] on img "FIFTYLAN KOREATOWN" at bounding box center [351, 143] width 13 height 13
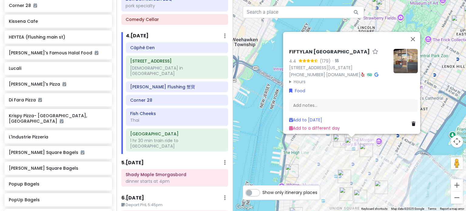
click at [325, 154] on div "FIFTYLAN KOREATOWN 4.4 (179) · [STREET_ADDRESS][US_STATE] [PHONE_NUMBER] · [DOM…" at bounding box center [349, 105] width 233 height 211
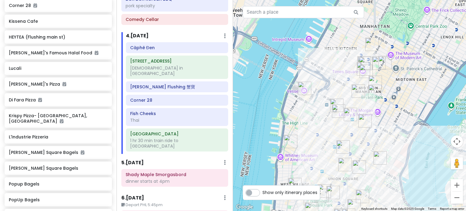
drag, startPoint x: 325, startPoint y: 141, endPoint x: 324, endPoint y: 111, distance: 30.4
click at [324, 111] on div at bounding box center [349, 105] width 233 height 211
click at [374, 91] on img "New York Public Library - Stephen A. Schwarzman Building" at bounding box center [374, 90] width 13 height 13
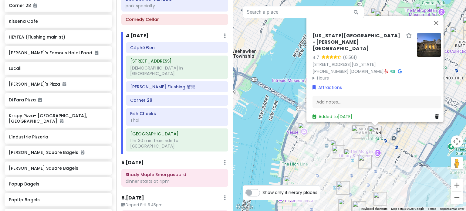
click at [355, 132] on img "Ten Thousand Coffee" at bounding box center [358, 131] width 13 height 13
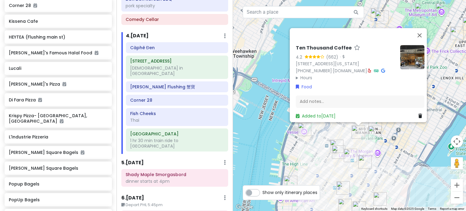
click at [306, 150] on div "Ten Thousand Coffee 4.2 (662) · [STREET_ADDRESS][US_STATE] [PHONE_NUMBER] · [DO…" at bounding box center [349, 105] width 233 height 211
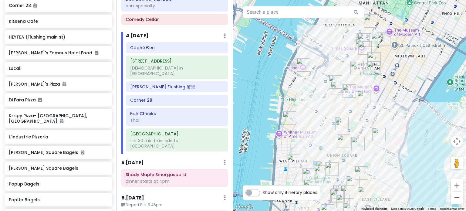
drag, startPoint x: 316, startPoint y: 155, endPoint x: 314, endPoint y: 86, distance: 68.9
click at [314, 86] on div at bounding box center [349, 105] width 233 height 211
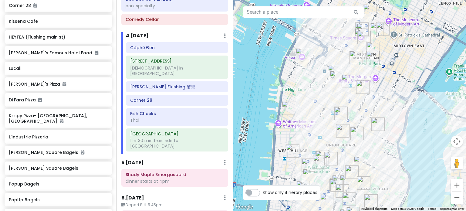
click at [318, 164] on img "Washington Square Park" at bounding box center [319, 161] width 13 height 13
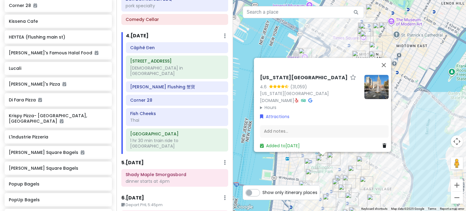
click at [289, 168] on div "[US_STATE][GEOGRAPHIC_DATA] 4.6 (31,059) [US_STATE][GEOGRAPHIC_DATA] [DOMAIN_NA…" at bounding box center [349, 105] width 233 height 211
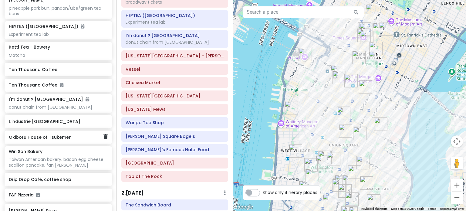
scroll to position [1242, 0]
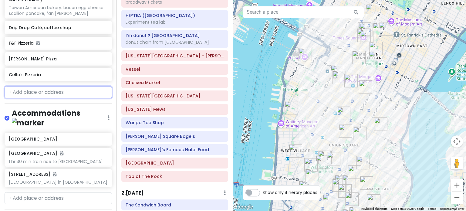
click at [59, 86] on input "text" at bounding box center [58, 92] width 107 height 12
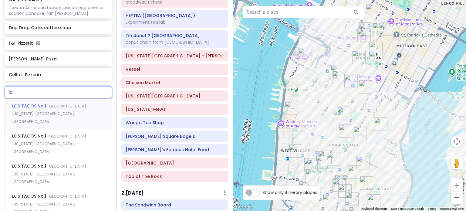
type input "l"
